Goal: Transaction & Acquisition: Subscribe to service/newsletter

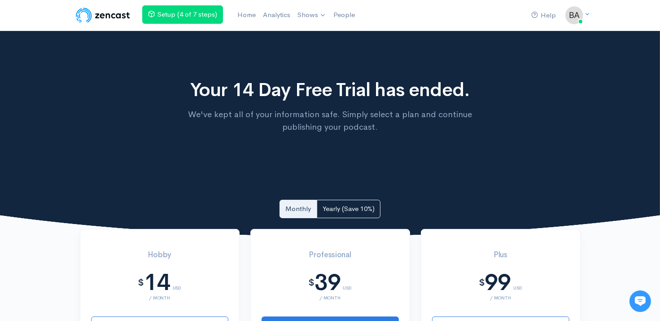
click at [119, 15] on img at bounding box center [102, 15] width 57 height 18
click at [239, 15] on link "Home" at bounding box center [249, 14] width 26 height 19
click at [244, 18] on link "Home" at bounding box center [247, 14] width 26 height 19
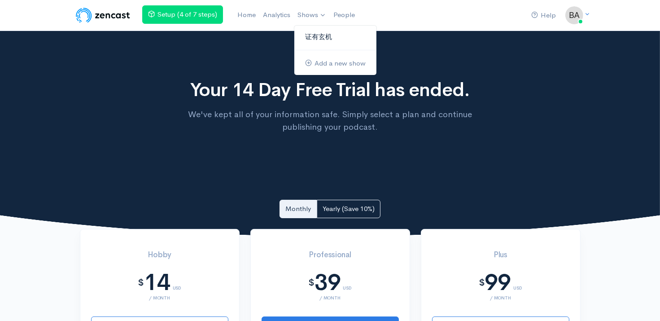
click at [315, 31] on link "证有玄机" at bounding box center [335, 37] width 82 height 16
click at [314, 34] on link "证有玄机" at bounding box center [335, 37] width 82 height 16
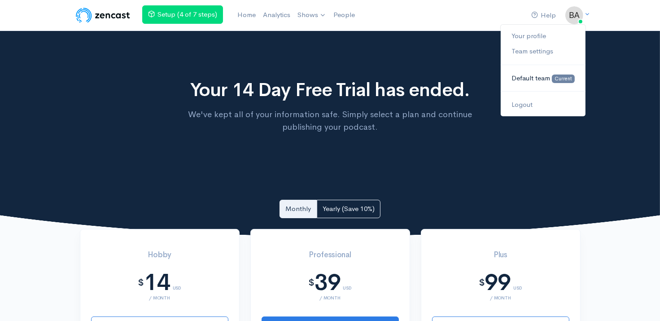
click at [539, 77] on span "Default team" at bounding box center [530, 78] width 39 height 9
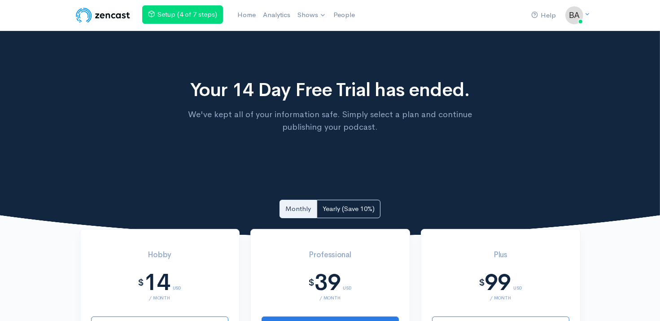
click at [100, 10] on img at bounding box center [102, 15] width 57 height 18
click at [4, 33] on div "Your 14 Day Free Trial has ended. We've kept all of your information safe. Simp…" at bounding box center [330, 134] width 660 height 206
click at [92, 14] on img at bounding box center [102, 15] width 57 height 18
